Goal: Task Accomplishment & Management: Manage account settings

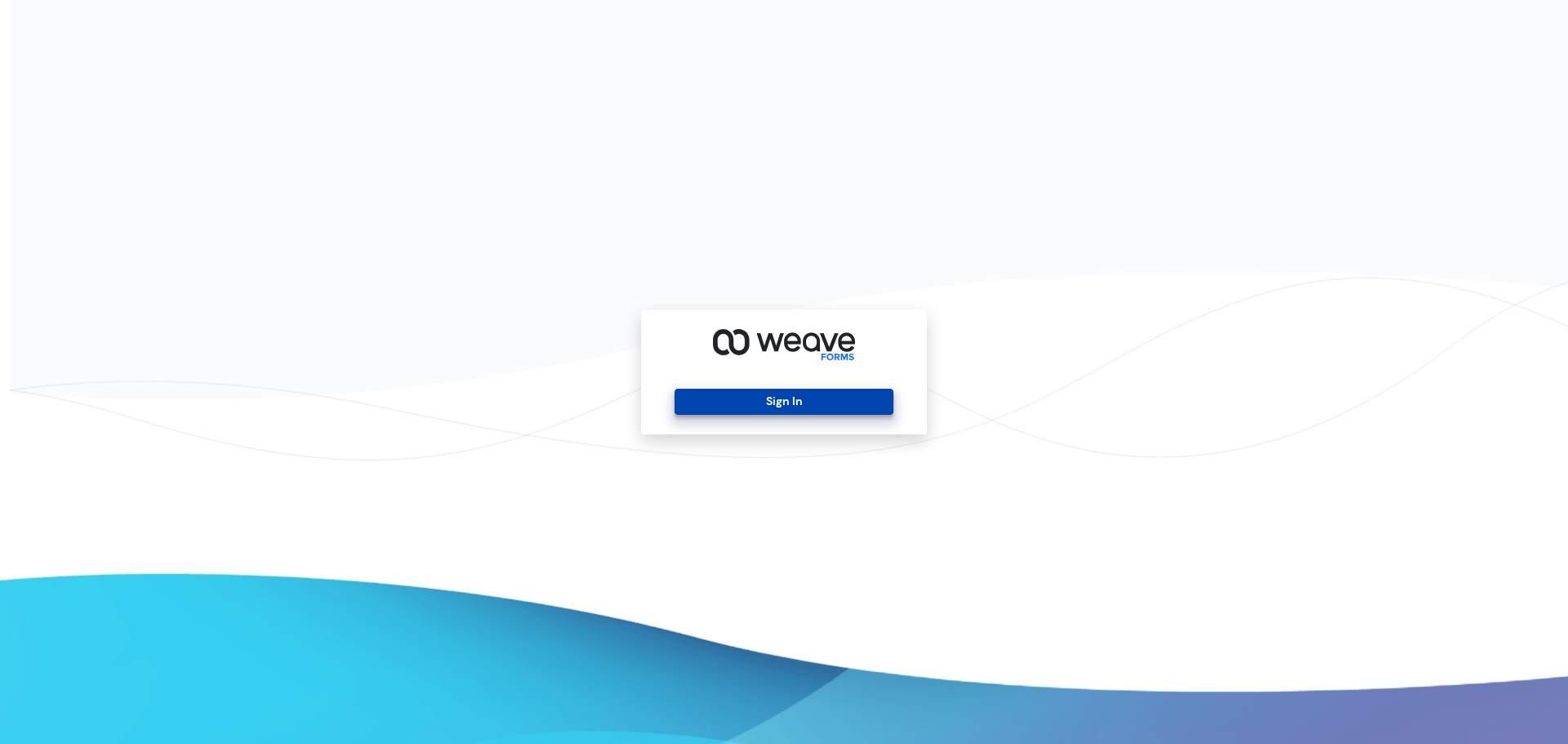
click at [779, 397] on button "Sign In" at bounding box center [784, 402] width 218 height 26
